Goal: Information Seeking & Learning: Learn about a topic

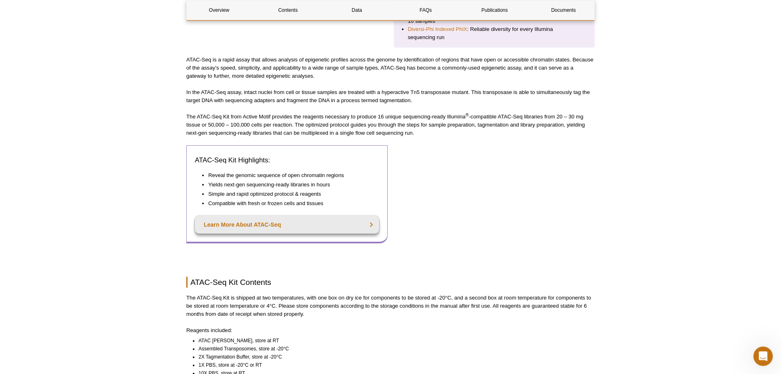
scroll to position [332, 0]
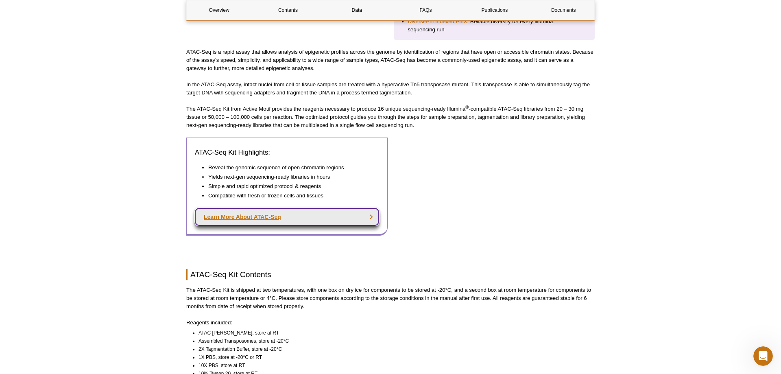
click at [292, 208] on link "Learn More About ATAC-Seq" at bounding box center [287, 217] width 184 height 18
click at [371, 210] on link "Learn More About ATAC-Seq" at bounding box center [287, 217] width 184 height 18
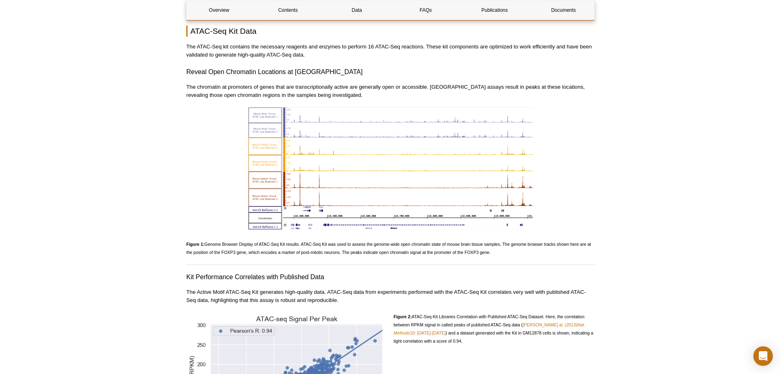
scroll to position [804, 0]
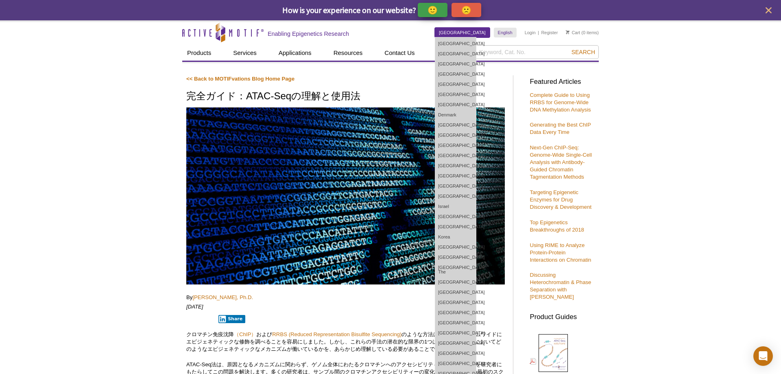
click at [473, 34] on link "[GEOGRAPHIC_DATA]" at bounding box center [462, 33] width 55 height 10
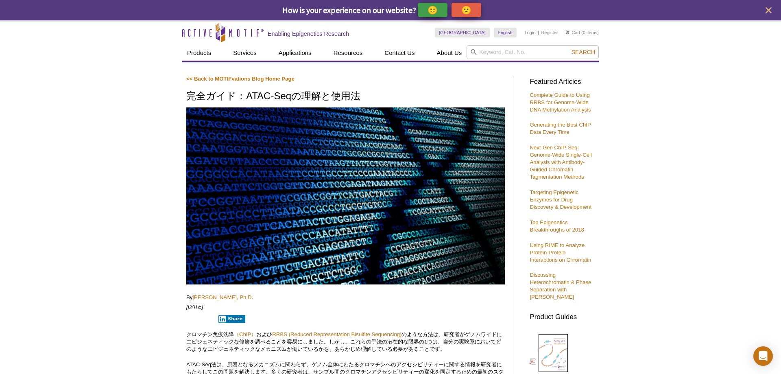
drag, startPoint x: 659, startPoint y: 205, endPoint x: 656, endPoint y: 198, distance: 7.9
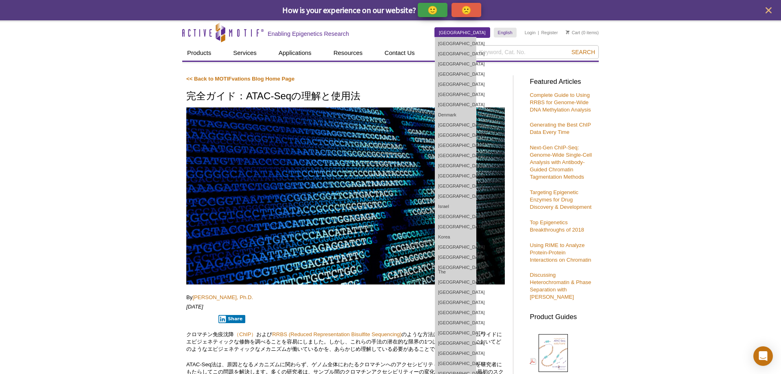
click at [474, 31] on link "[GEOGRAPHIC_DATA]" at bounding box center [462, 33] width 55 height 10
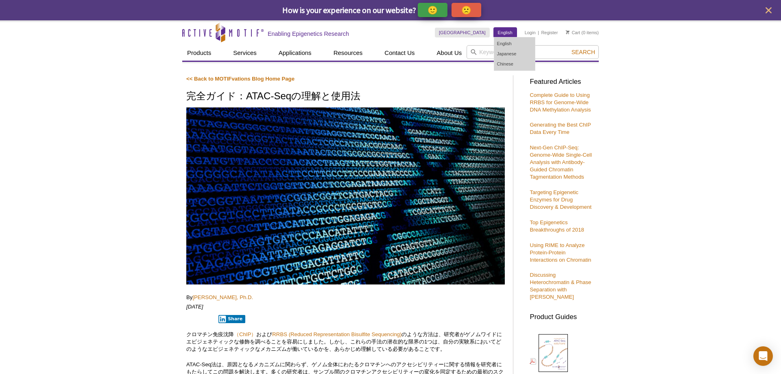
click at [507, 31] on link "English" at bounding box center [505, 33] width 23 height 10
click at [505, 42] on link "English" at bounding box center [514, 44] width 41 height 10
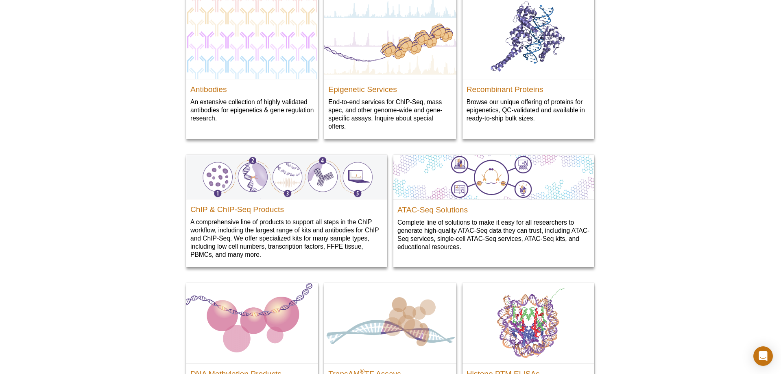
scroll to position [996, 0]
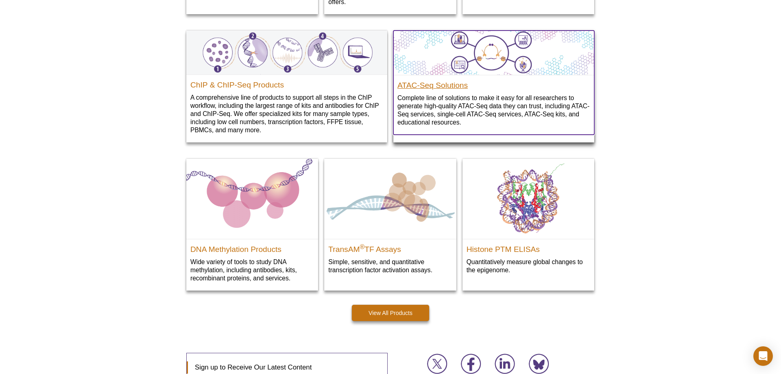
click at [444, 88] on h2 "ATAC-Seq Solutions" at bounding box center [493, 83] width 193 height 12
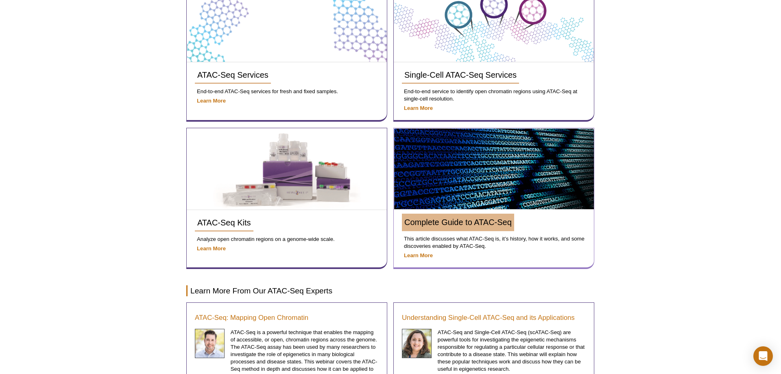
scroll to position [207, 0]
click at [447, 220] on span "Complete Guide to ATAC-Seq" at bounding box center [457, 222] width 107 height 9
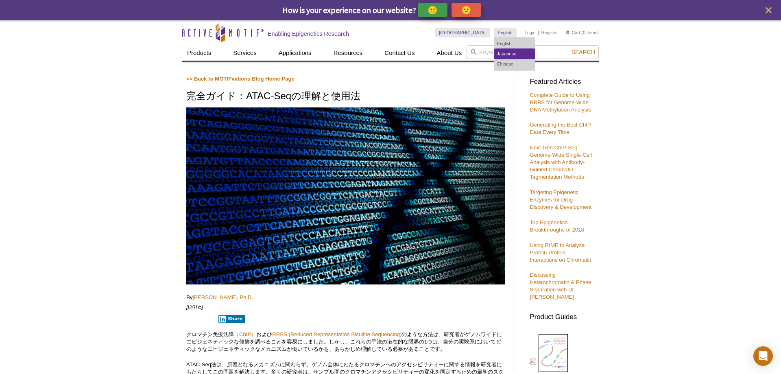
click at [511, 52] on link "Japanese" at bounding box center [514, 54] width 41 height 10
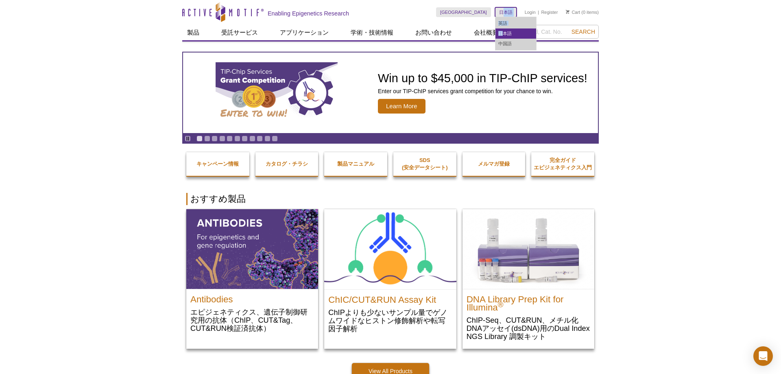
drag, startPoint x: 505, startPoint y: 9, endPoint x: 501, endPoint y: 31, distance: 21.9
click at [501, 17] on dl "日本語 英語 日本語 中国語" at bounding box center [506, 12] width 22 height 10
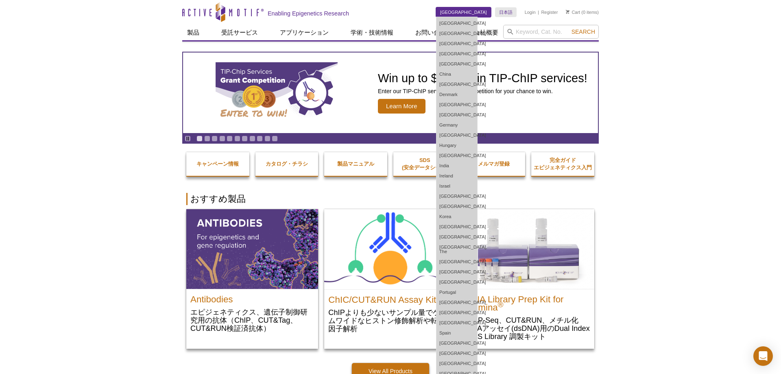
click at [479, 12] on link "[GEOGRAPHIC_DATA]" at bounding box center [463, 12] width 55 height 10
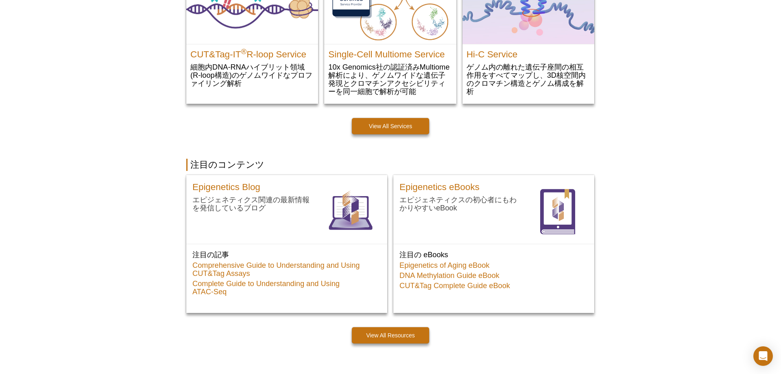
scroll to position [290, 0]
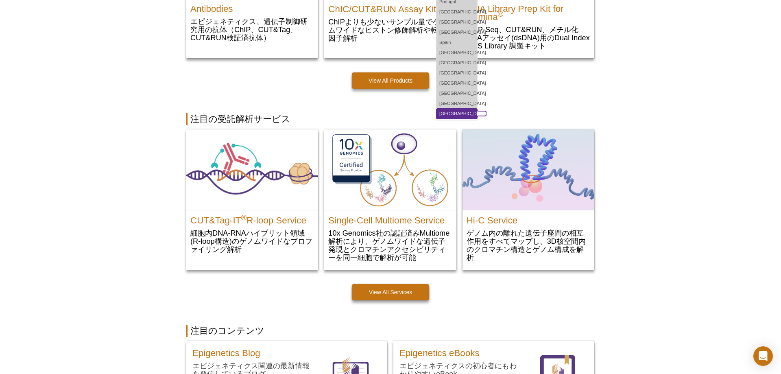
click at [476, 111] on link "[GEOGRAPHIC_DATA]" at bounding box center [456, 114] width 41 height 10
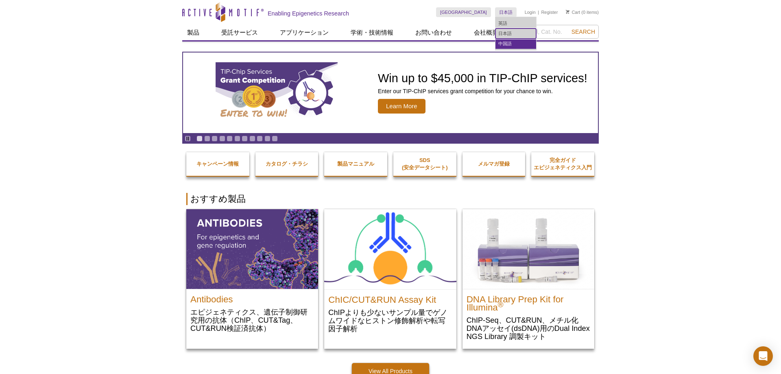
click at [510, 41] on ul "英語 日本語 中国語" at bounding box center [515, 34] width 41 height 34
click at [506, 13] on link "日本語" at bounding box center [506, 12] width 22 height 10
click at [505, 24] on link "英語" at bounding box center [515, 23] width 41 height 10
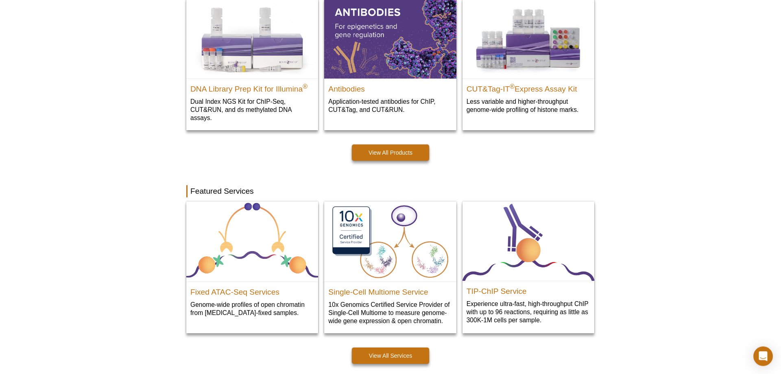
scroll to position [249, 0]
